Goal: Transaction & Acquisition: Purchase product/service

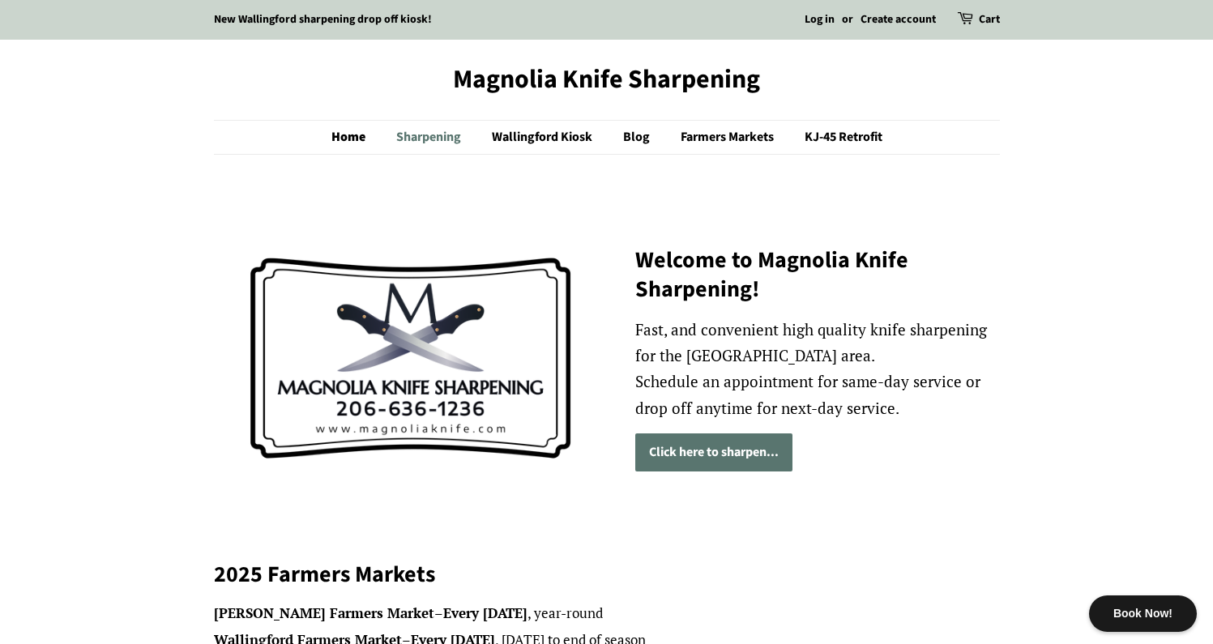
click at [434, 136] on link "Sharpening" at bounding box center [430, 137] width 93 height 33
click at [347, 140] on link "Home" at bounding box center [356, 137] width 50 height 33
click at [665, 443] on link "Click here to sharpen..." at bounding box center [713, 453] width 157 height 38
